Goal: Transaction & Acquisition: Purchase product/service

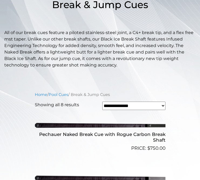
scroll to position [135, 0]
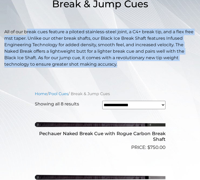
drag, startPoint x: 26, startPoint y: 32, endPoint x: 120, endPoint y: 65, distance: 99.2
click at [120, 65] on p "All of our break cues feature a piloted stainless-steel joint, a C4+ break tip,…" at bounding box center [100, 48] width 192 height 39
copy p "reak cues feature a piloted stainless-steel joint, a C4+ break tip, and a flex …"
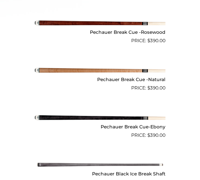
scroll to position [336, 0]
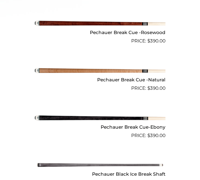
click at [93, 23] on img at bounding box center [100, 23] width 131 height 22
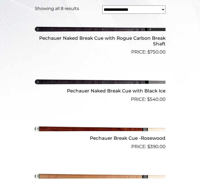
scroll to position [228, 0]
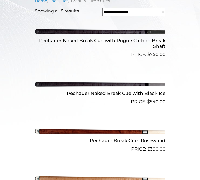
click at [61, 42] on h2 "Pechauer Naked Break Cue with Rogue Carbon Break Shaft" at bounding box center [100, 44] width 131 height 16
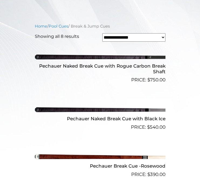
scroll to position [201, 0]
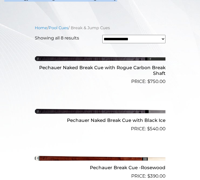
click at [110, 58] on img at bounding box center [100, 59] width 131 height 22
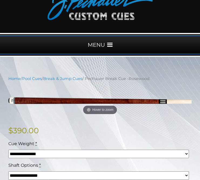
scroll to position [41, 0]
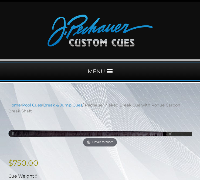
scroll to position [14, 0]
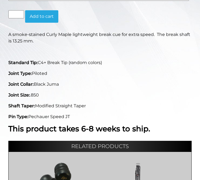
scroll to position [203, 0]
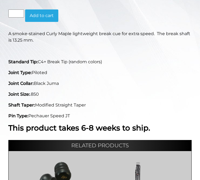
drag, startPoint x: 7, startPoint y: 58, endPoint x: 81, endPoint y: 119, distance: 96.1
click at [81, 119] on div "A smoke-stained Curly Maple lightweight break cue for extra speed. The break sh…" at bounding box center [100, 83] width 190 height 104
copy div "Standard Tip: C4+ Break Tip (random colors) Joint Type: Piloted Joint Collar: B…"
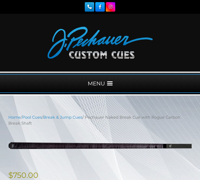
scroll to position [203, 0]
